Goal: Task Accomplishment & Management: Manage account settings

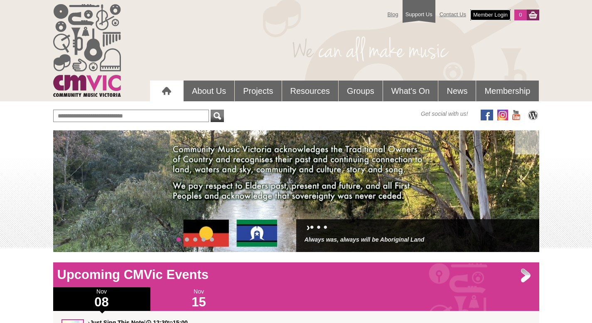
click at [483, 13] on link "Member Login" at bounding box center [490, 15] width 40 height 11
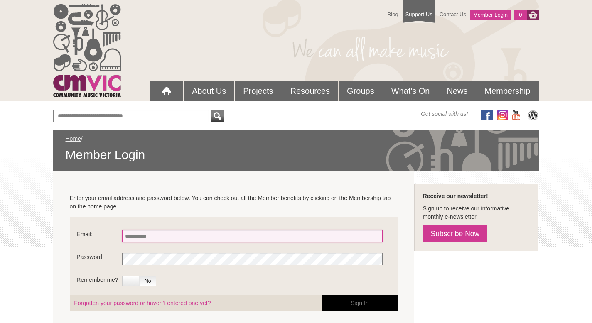
type input "**********"
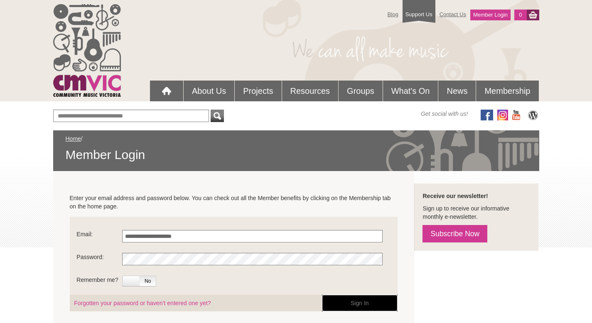
click at [342, 301] on button "Sign In" at bounding box center [360, 303] width 76 height 17
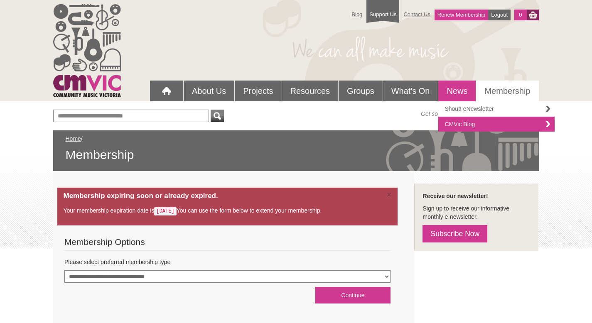
click at [460, 106] on link "Shout! eNewsletter" at bounding box center [496, 108] width 116 height 15
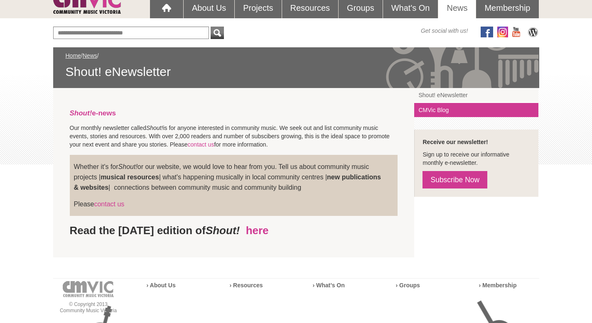
scroll to position [100, 0]
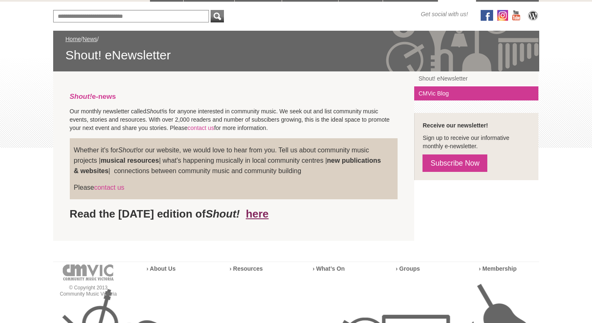
click at [269, 215] on link "here" at bounding box center [257, 214] width 23 height 12
